Goal: Register for event/course

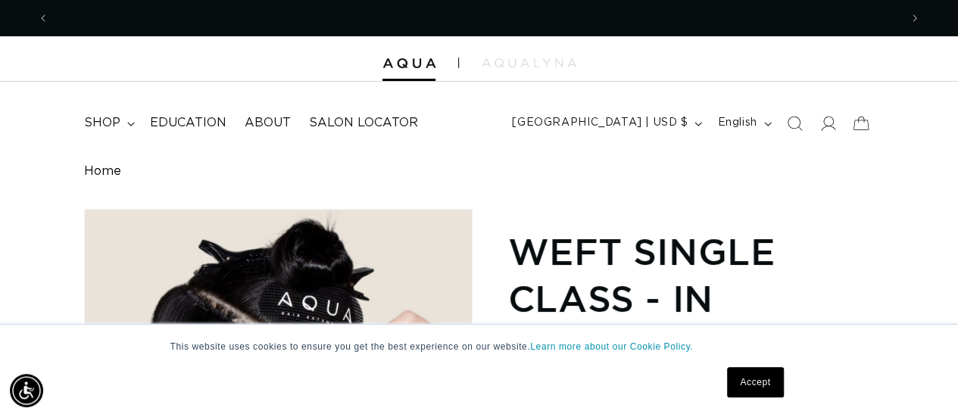
scroll to position [0, 1700]
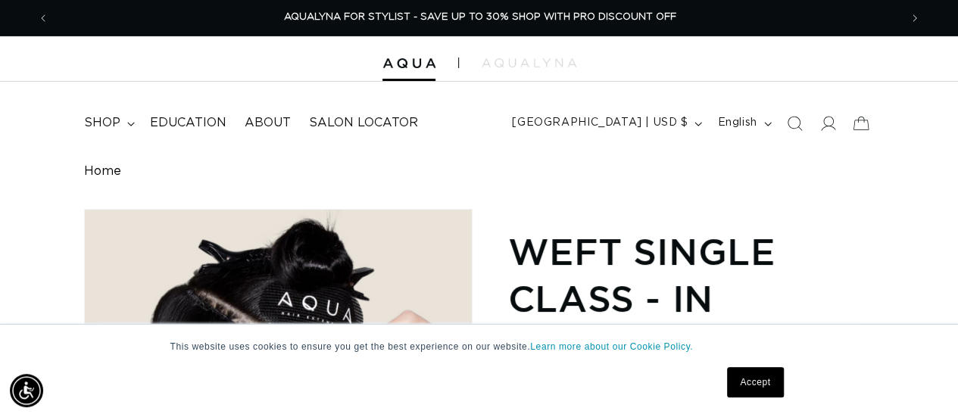
click at [750, 388] on link "Accept" at bounding box center [755, 382] width 56 height 30
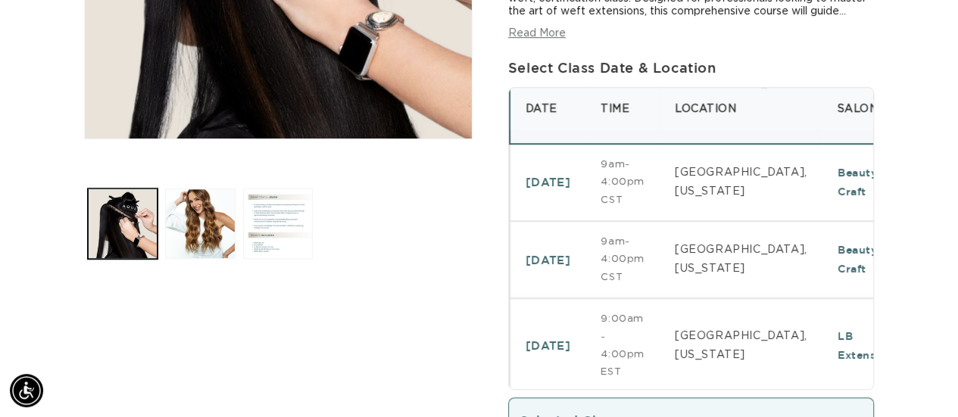
scroll to position [0, 0]
click at [822, 337] on td "LB Extensions" at bounding box center [868, 345] width 93 height 95
select select "46633433170148"
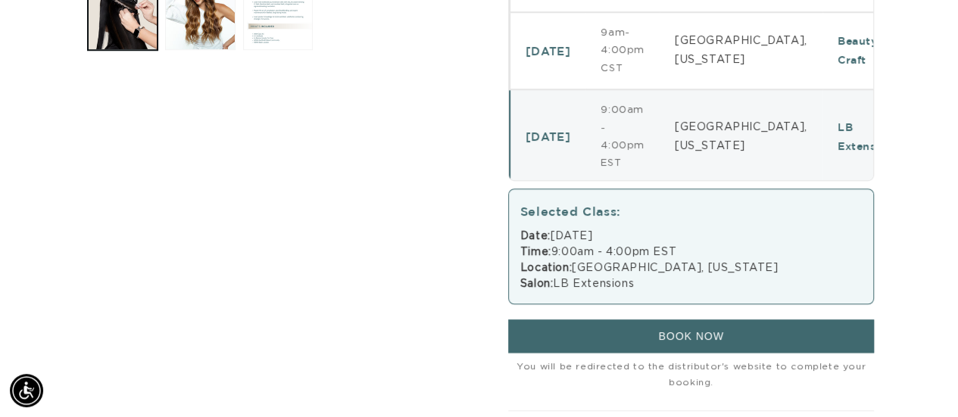
scroll to position [0, 850]
click at [742, 326] on button "BOOK NOW" at bounding box center [691, 336] width 367 height 33
